Goal: Transaction & Acquisition: Purchase product/service

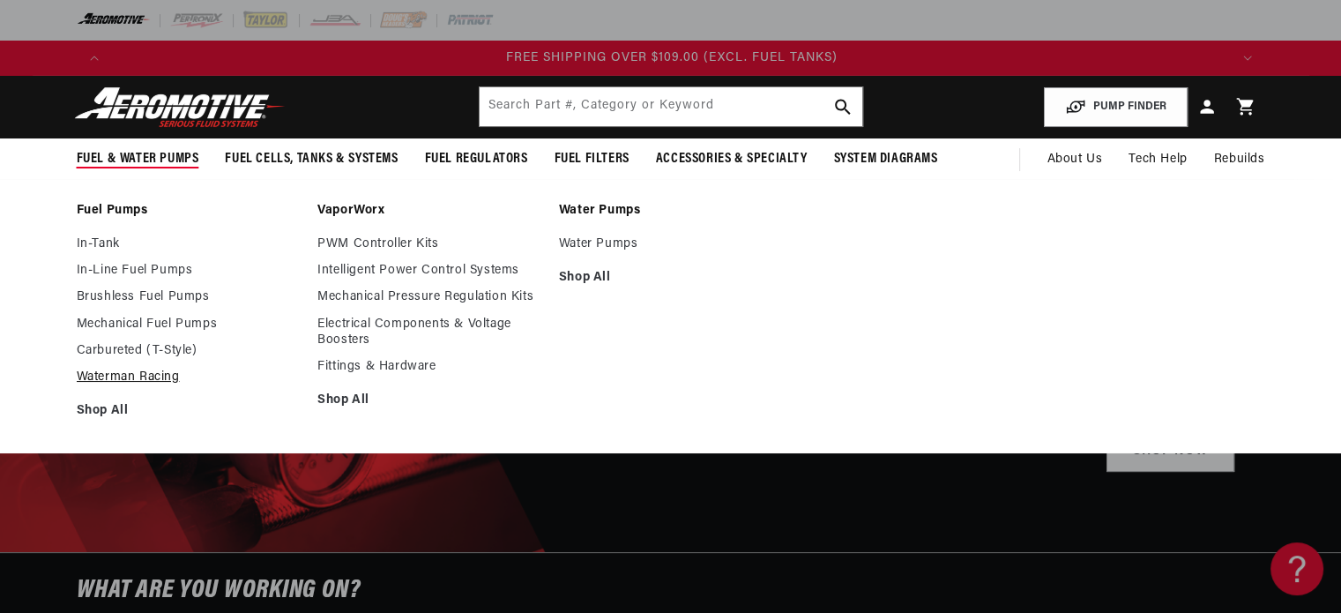
scroll to position [0, 3354]
click at [115, 325] on link "Mechanical Fuel Pumps" at bounding box center [189, 324] width 224 height 16
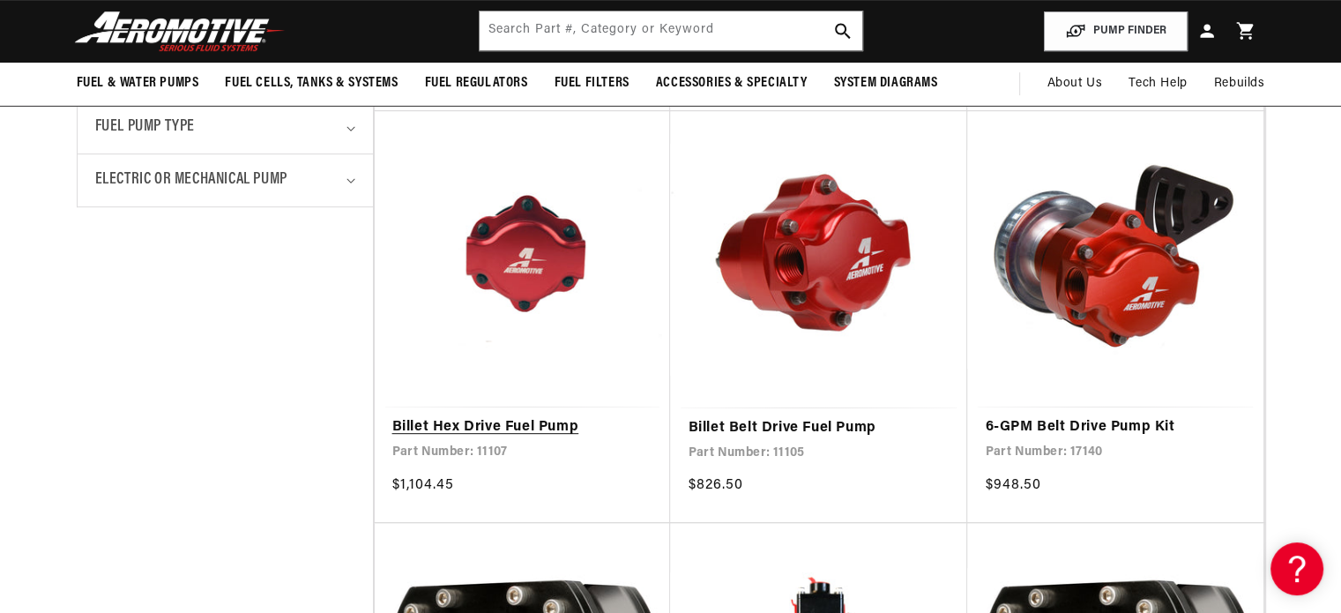
click at [416, 437] on link "Billet Hex Drive Fuel Pump" at bounding box center [522, 427] width 261 height 23
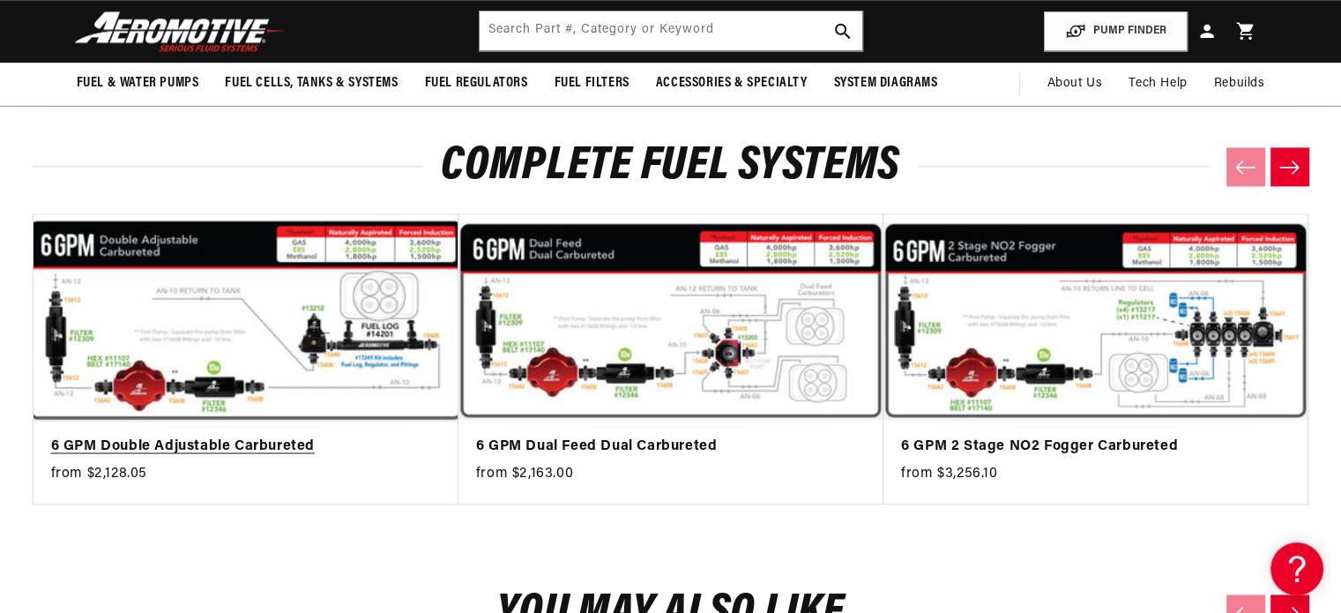
click at [369, 436] on link "6 GPM Double Adjustable Carbureted" at bounding box center [237, 447] width 372 height 23
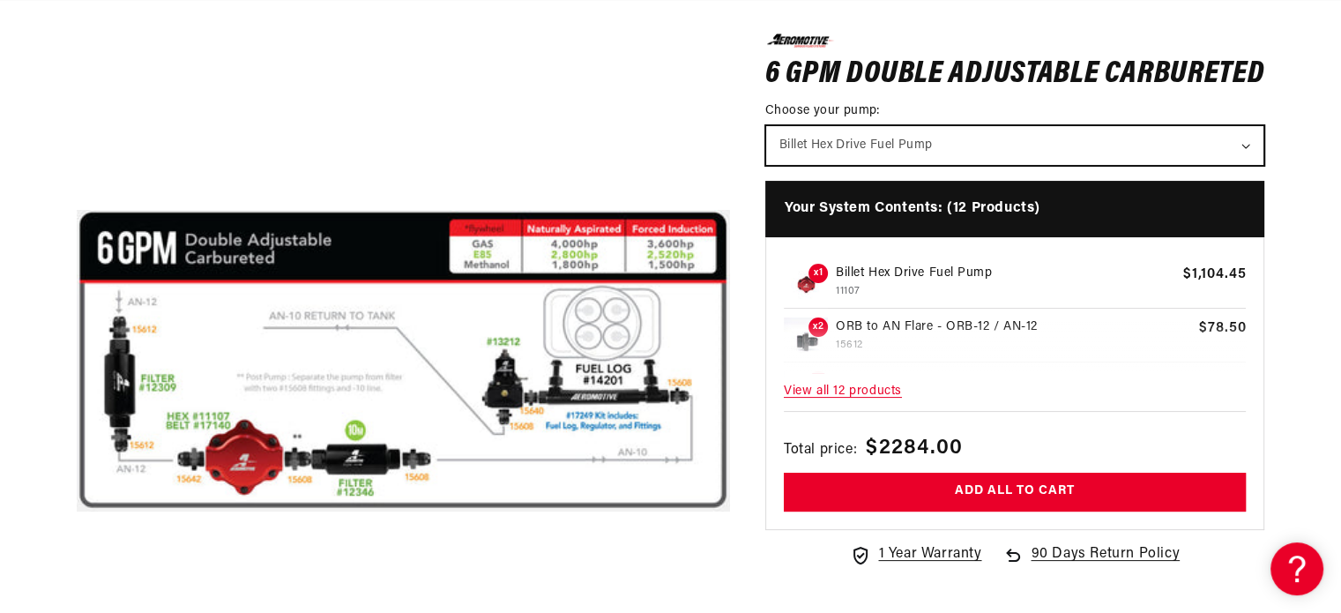
click at [1245, 147] on select "Billet Hex Drive Fuel Pump 6-GPM Belt Drive Pump Kit" at bounding box center [1015, 145] width 498 height 39
select select "/products/6-gpm-belt-drive-pump-kit"
click at [766, 126] on select "Billet Hex Drive Fuel Pump 6-GPM Belt Drive Pump Kit" at bounding box center [1015, 145] width 498 height 39
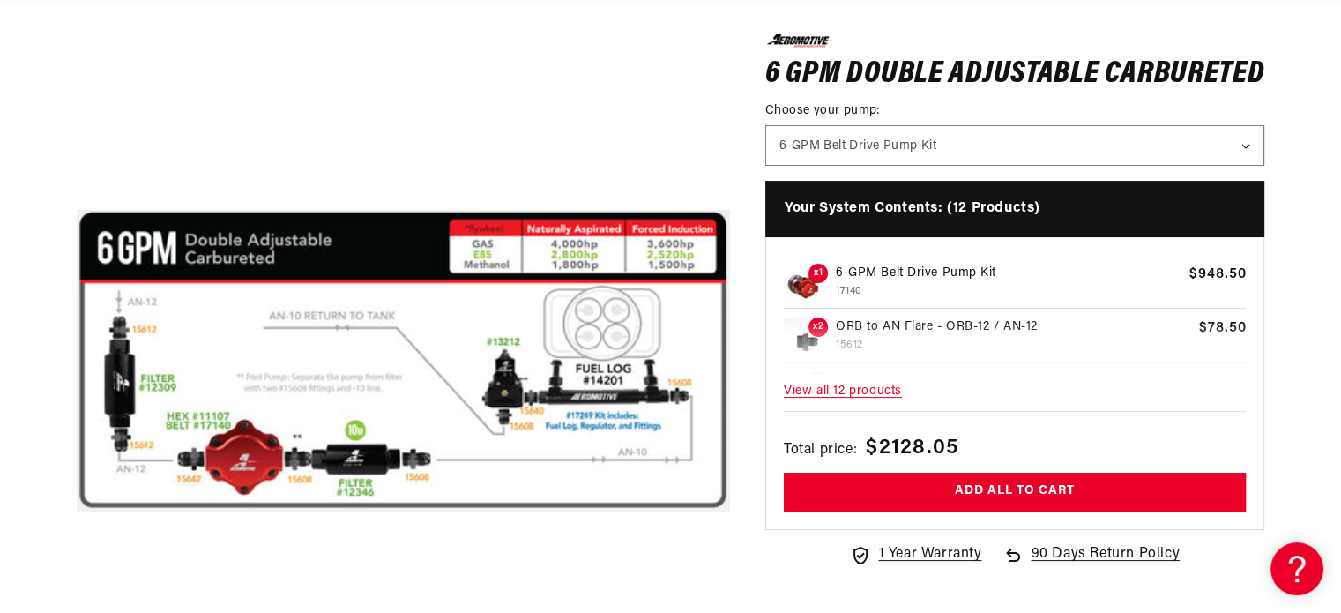
click at [931, 264] on p "6-GPM Belt Drive Pump Kit" at bounding box center [1009, 273] width 346 height 19
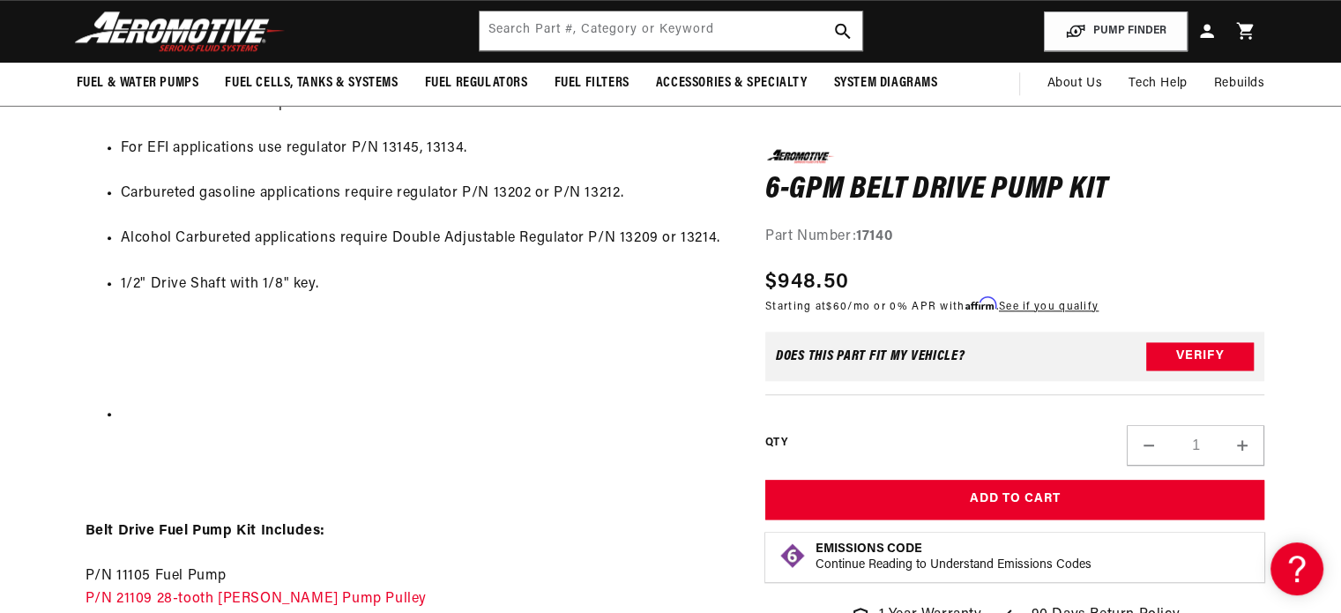
scroll to position [0, 3354]
